Goal: Check status: Check status

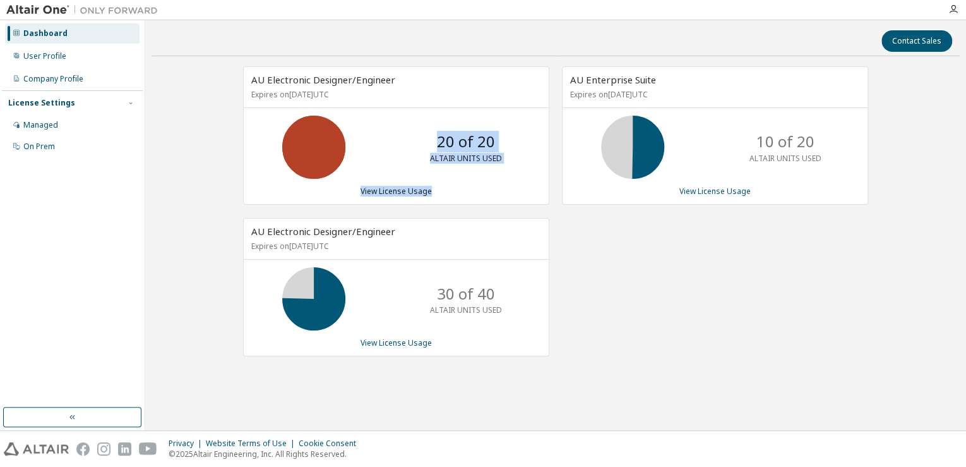
drag, startPoint x: 530, startPoint y: 192, endPoint x: 275, endPoint y: 111, distance: 267.6
click at [275, 111] on div "AU Electronic Designer/Engineer Expires on May 24, 2026 UTC 20 of 20 ALTAIR UNI…" at bounding box center [396, 135] width 306 height 138
click at [655, 291] on div "AU Enterprise Suite Expires on September 4, 2026 UTC 10 of 20 ALTAIR UNITS USED…" at bounding box center [708, 217] width 319 height 303
click at [430, 342] on link "View License Usage" at bounding box center [396, 342] width 71 height 11
